Goal: Find contact information: Find contact information

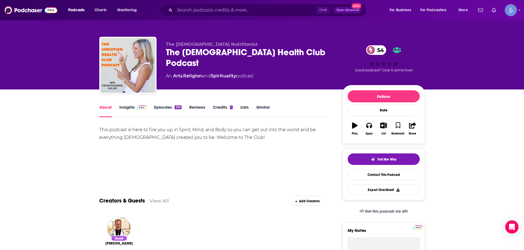
click at [128, 107] on link "Insights" at bounding box center [132, 111] width 27 height 13
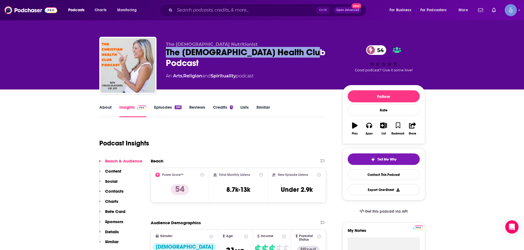
drag, startPoint x: 162, startPoint y: 53, endPoint x: 326, endPoint y: 53, distance: 163.5
click at [326, 53] on div "The Christian Nutritionist The Christian Health Club Podcast 54 An Arts , Relig…" at bounding box center [261, 66] width 325 height 59
copy h2 "The Christian Health Club Podcast"
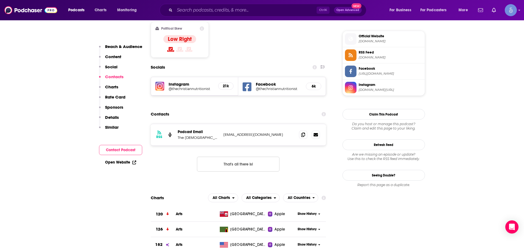
scroll to position [440, 0]
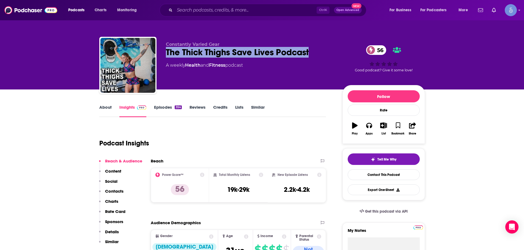
drag, startPoint x: 165, startPoint y: 53, endPoint x: 320, endPoint y: 53, distance: 155.0
click at [320, 53] on div "The Thick Thighs Save Lives Podcast 56" at bounding box center [250, 52] width 168 height 11
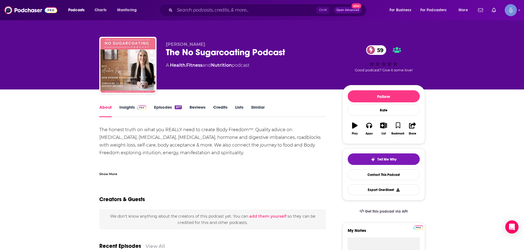
click at [138, 107] on img at bounding box center [142, 108] width 10 height 4
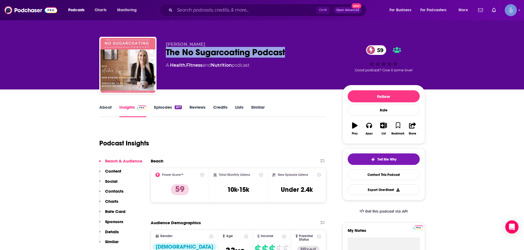
drag, startPoint x: 165, startPoint y: 52, endPoint x: 311, endPoint y: 55, distance: 145.9
click at [311, 54] on div "Amber Romaniuk The No Sugarcoating Podcast 59 A Health , Fitness and Nutrition …" at bounding box center [261, 66] width 325 height 59
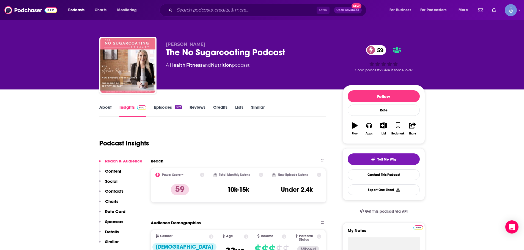
drag, startPoint x: 257, startPoint y: 46, endPoint x: 191, endPoint y: 50, distance: 65.8
click at [191, 50] on div "The No Sugarcoating Podcast 59" at bounding box center [250, 52] width 168 height 11
drag, startPoint x: 167, startPoint y: 51, endPoint x: 302, endPoint y: 47, distance: 135.0
click at [281, 51] on div "The No Sugarcoating Podcast 59" at bounding box center [250, 52] width 168 height 11
drag, startPoint x: 297, startPoint y: 56, endPoint x: 165, endPoint y: 52, distance: 131.1
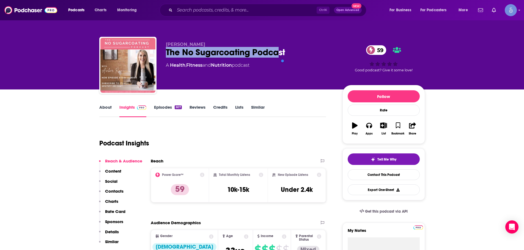
click at [165, 52] on body "Podcasts Charts Monitoring Ctrl K Open Advanced New For Business For Podcasters…" at bounding box center [262, 125] width 524 height 250
click at [166, 52] on div "The No Sugarcoating Podcast 59" at bounding box center [250, 52] width 168 height 11
drag, startPoint x: 164, startPoint y: 52, endPoint x: 285, endPoint y: 50, distance: 120.9
click at [285, 50] on div "Amber Romaniuk The No Sugarcoating Podcast 59 A Health , Fitness and Nutrition …" at bounding box center [261, 66] width 325 height 59
copy h2 "The No Sugarcoating Podcast"
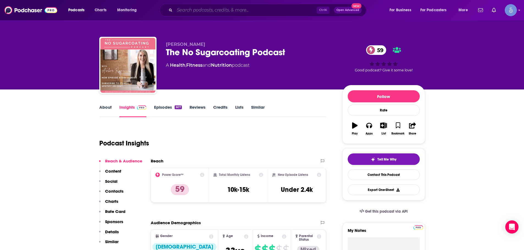
click at [259, 9] on input "Search podcasts, credits, & more..." at bounding box center [246, 10] width 142 height 9
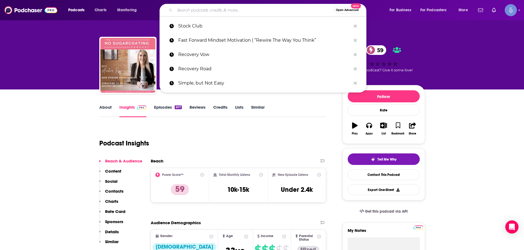
paste input "https://www.podchaser.com/podcasts/viva-natural-health-786410"
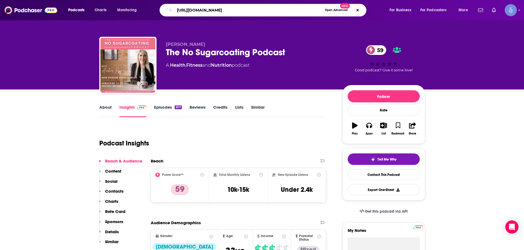
type input "https://www.podchaser.com/podcasts/viva-natural-health-786410"
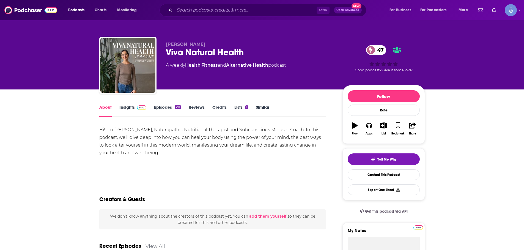
click at [135, 109] on span at bounding box center [141, 107] width 12 height 5
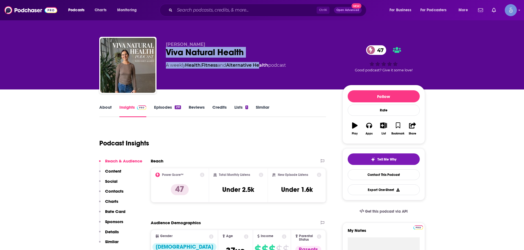
drag, startPoint x: 161, startPoint y: 48, endPoint x: 262, endPoint y: 64, distance: 101.8
click at [262, 64] on div "Vivien Allred Viva Natural Health 47 A weekly Health , Fitness and Alternative …" at bounding box center [261, 66] width 325 height 59
click at [254, 55] on div "Viva Natural Health 47" at bounding box center [250, 52] width 168 height 11
drag, startPoint x: 248, startPoint y: 53, endPoint x: 165, endPoint y: 56, distance: 83.8
click at [165, 56] on div "Vivien Allred Viva Natural Health 47 A weekly Health , Fitness and Alternative …" at bounding box center [261, 66] width 325 height 59
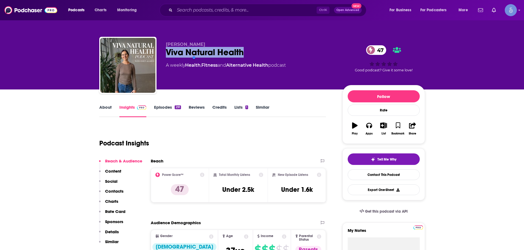
copy h2 "Viva Natural Health"
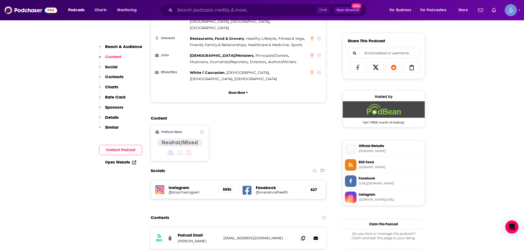
scroll to position [330, 0]
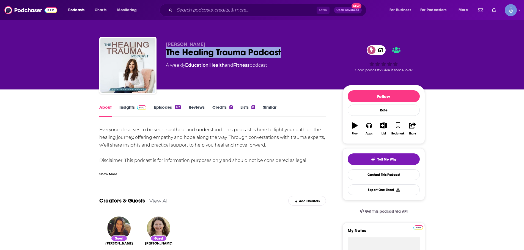
drag, startPoint x: 164, startPoint y: 52, endPoint x: 320, endPoint y: 52, distance: 156.1
click at [320, 52] on div "[PERSON_NAME] The Healing Trauma Podcast 61 A weekly Education , Health and Fit…" at bounding box center [261, 66] width 325 height 59
copy h1 "The Healing Trauma Podcast"
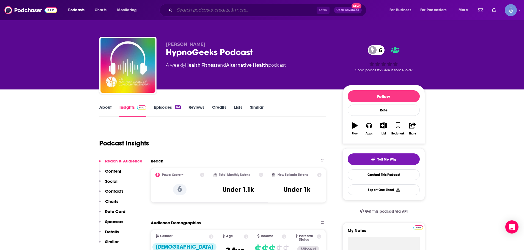
click at [231, 13] on input "Search podcasts, credits, & more..." at bounding box center [246, 10] width 142 height 9
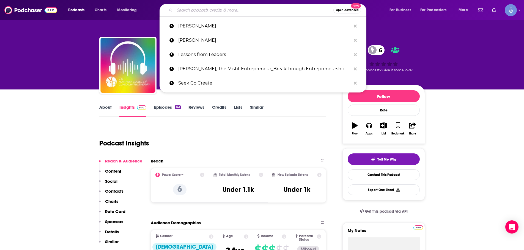
paste input "Pachamama School"
type input "Pachamama School"
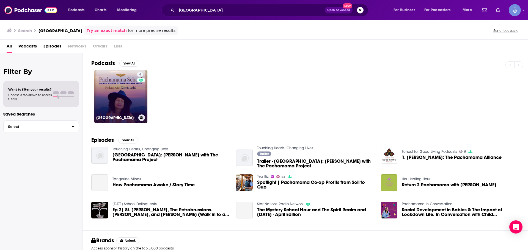
click at [129, 104] on link "4 Pachamama School" at bounding box center [120, 96] width 53 height 53
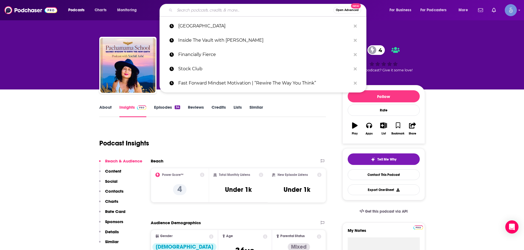
click at [203, 11] on input "Search podcasts, credits, & more..." at bounding box center [254, 10] width 159 height 9
paste input "ABOUT THAT WALLET"
type input "ABOUT THAT WALLET"
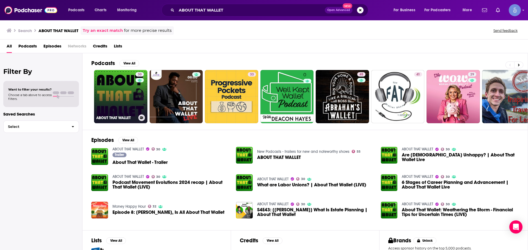
click at [109, 95] on link "30 ABOUT THAT WALLET" at bounding box center [120, 96] width 53 height 53
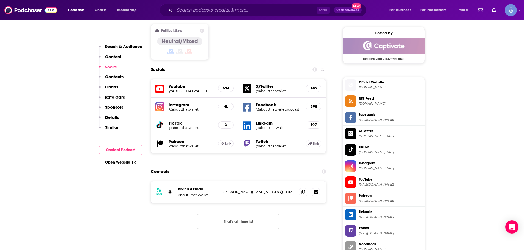
scroll to position [522, 0]
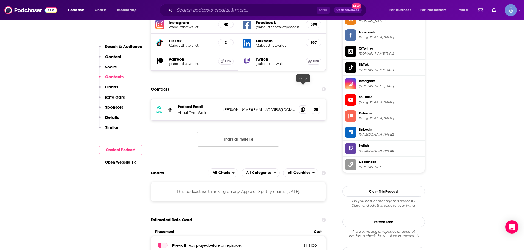
click at [300, 106] on span at bounding box center [303, 110] width 8 height 8
click at [209, 9] on input "Search podcasts, credits, & more..." at bounding box center [246, 10] width 142 height 9
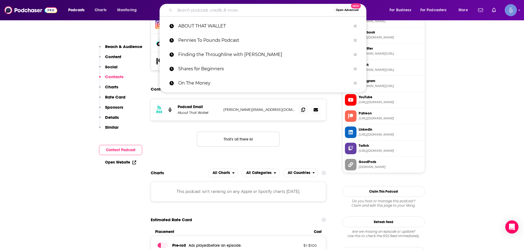
paste input "Average Joe Finances"
type input "Average Joe Finances"
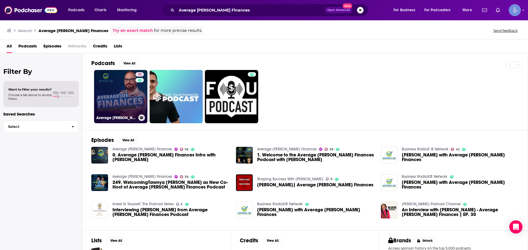
click at [113, 110] on link "38 Average Joe Finances" at bounding box center [120, 96] width 53 height 53
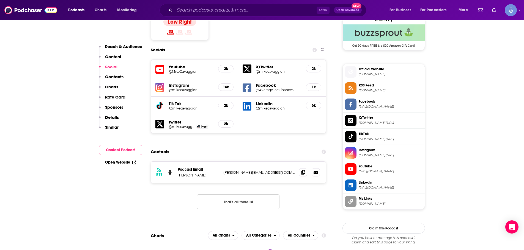
scroll to position [385, 0]
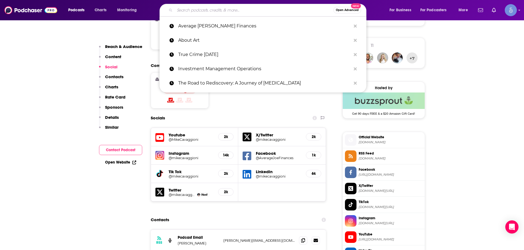
click at [220, 14] on input "Search podcasts, credits, & more..." at bounding box center [254, 10] width 159 height 9
paste input "Speak Up: Develop Your Executive Presence & Leadership Communication Style"
type input "Speak Up: Develop Your Executive Presence & Leadership Communication Style"
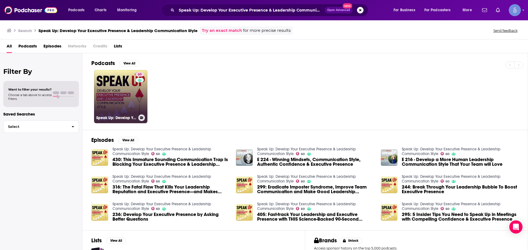
click at [129, 103] on link "60 Speak Up: Develop Your Executive Presence & Leadership Communication Style" at bounding box center [120, 96] width 53 height 53
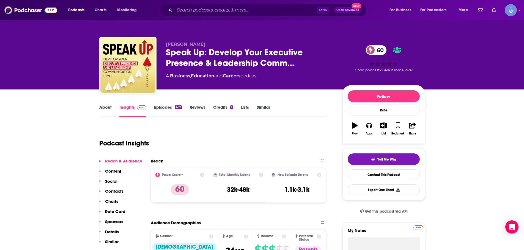
click at [203, 4] on div "Ctrl K Open Advanced New" at bounding box center [262, 10] width 207 height 13
click at [199, 8] on input "Search podcasts, credits, & more..." at bounding box center [246, 10] width 142 height 9
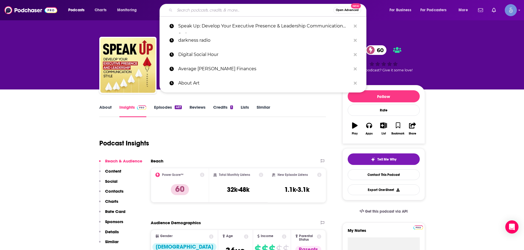
paste input "Breakaway Wealth Podcast"
type input "Breakaway Wealth Podcast"
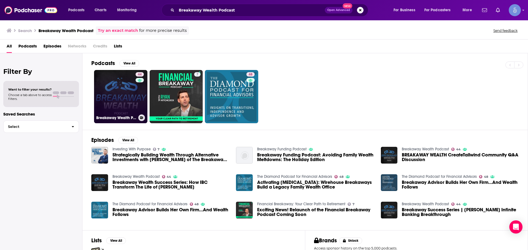
click at [123, 88] on link "44 Breakaway Wealth Podcast" at bounding box center [120, 96] width 53 height 53
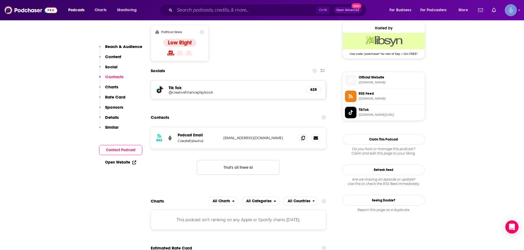
scroll to position [440, 0]
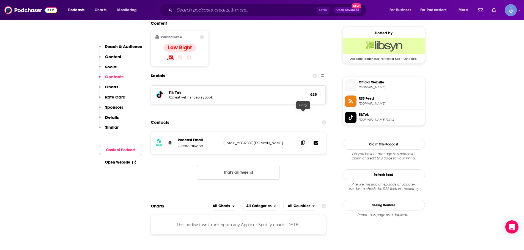
click at [304, 141] on icon at bounding box center [303, 143] width 4 height 4
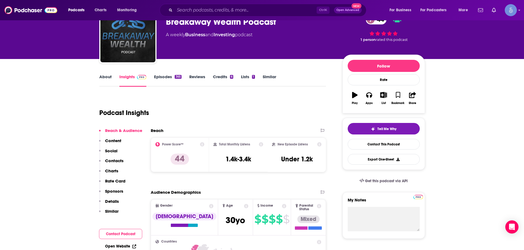
scroll to position [27, 0]
